Goal: Information Seeking & Learning: Learn about a topic

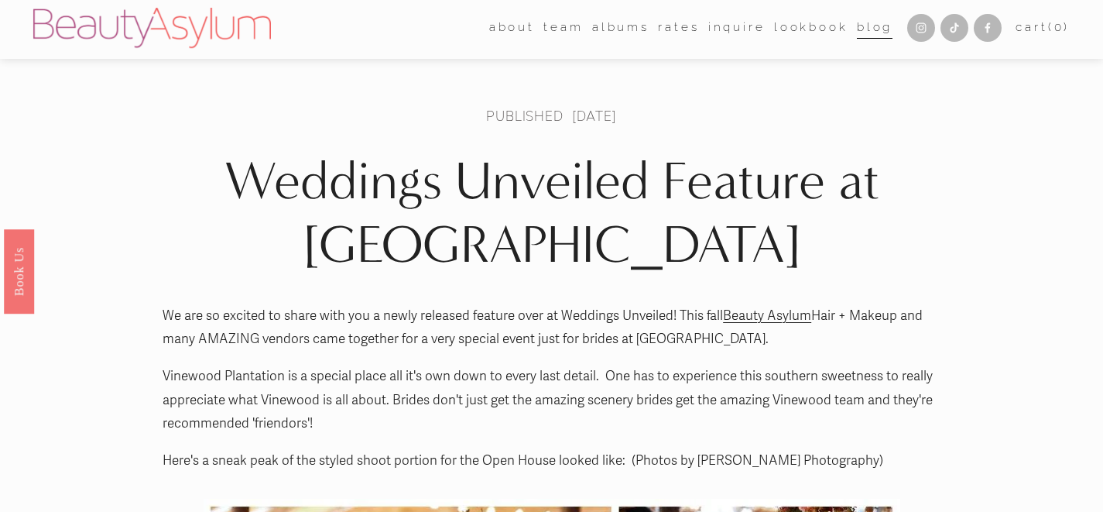
scroll to position [1, 0]
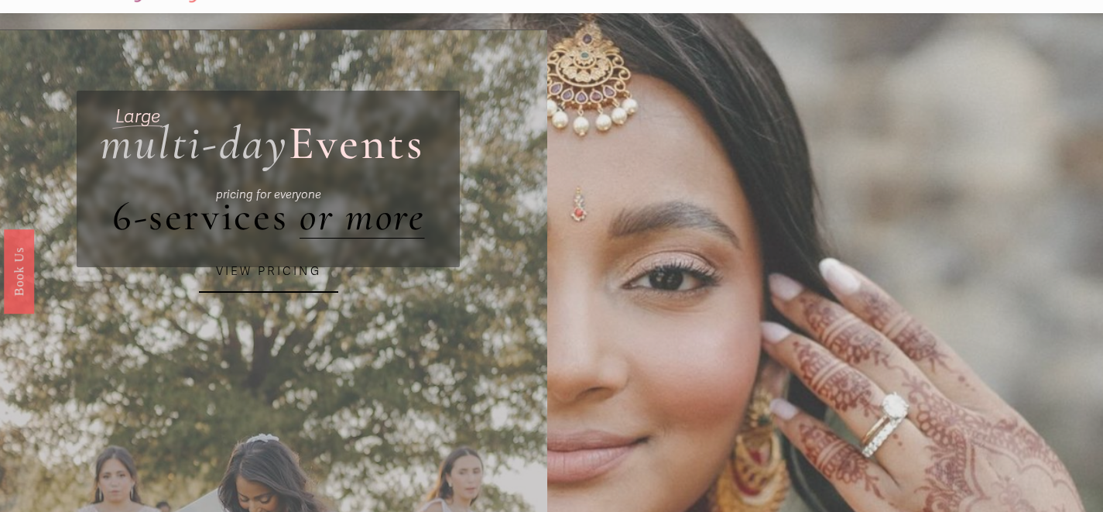
scroll to position [39, 0]
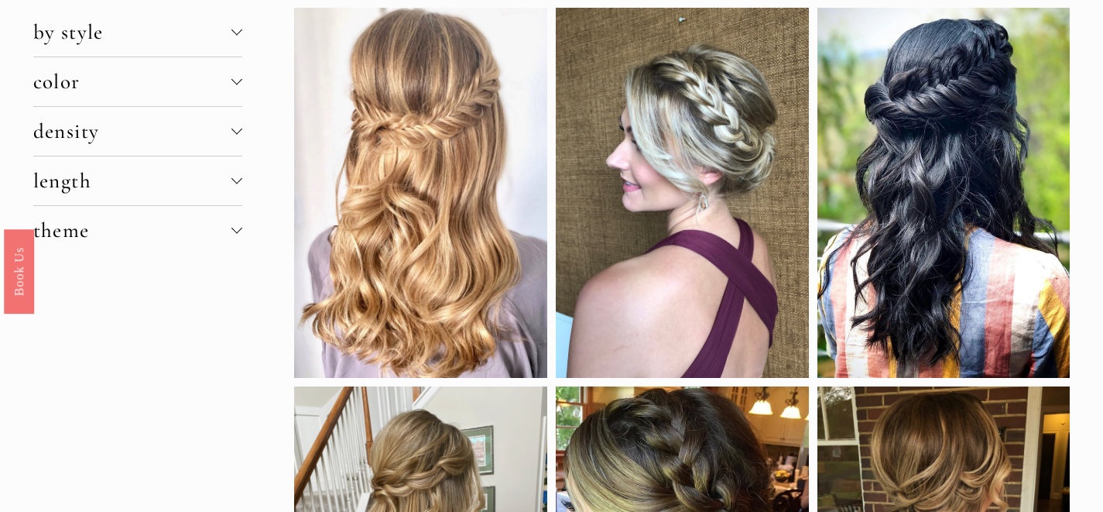
scroll to position [63, 0]
